Goal: Navigation & Orientation: Find specific page/section

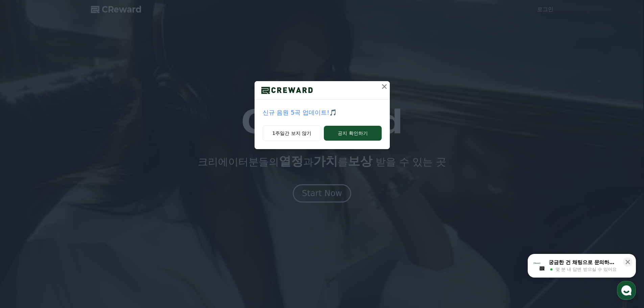
click at [385, 86] on icon at bounding box center [384, 86] width 5 height 5
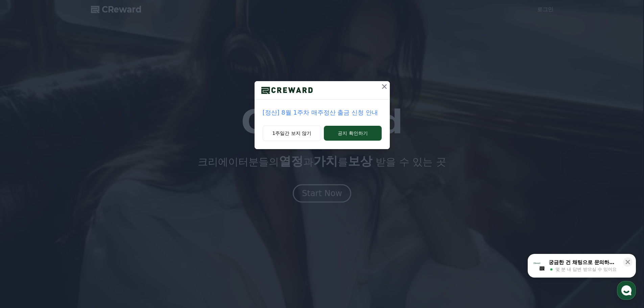
click at [385, 86] on icon at bounding box center [384, 86] width 5 height 5
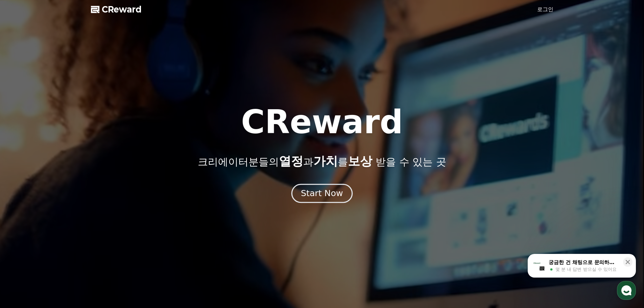
click at [326, 195] on div "Start Now" at bounding box center [322, 193] width 42 height 11
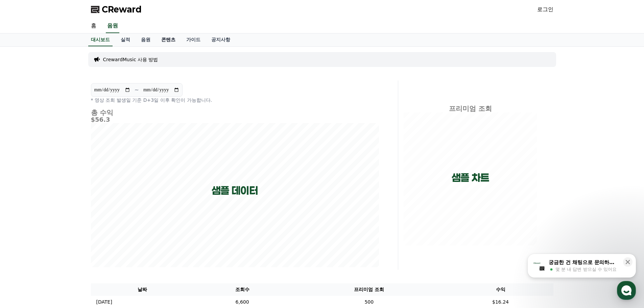
click at [168, 40] on link "콘텐츠" at bounding box center [168, 39] width 25 height 13
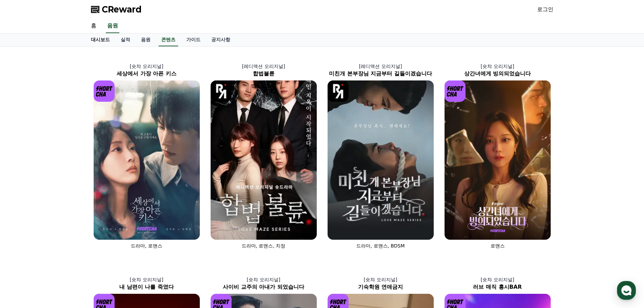
click at [100, 41] on link "대시보드" at bounding box center [101, 39] width 30 height 13
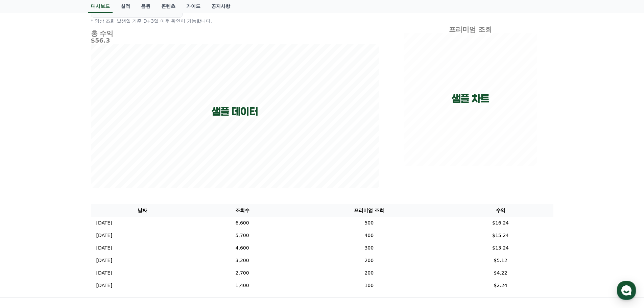
scroll to position [101, 0]
